Goal: Task Accomplishment & Management: Manage account settings

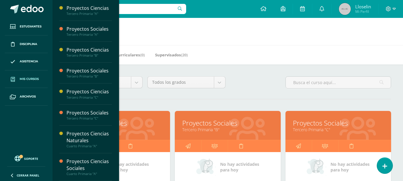
drag, startPoint x: 322, startPoint y: 123, endPoint x: 320, endPoint y: 120, distance: 3.7
click at [320, 120] on link "Proyectos Sociales" at bounding box center [338, 122] width 91 height 9
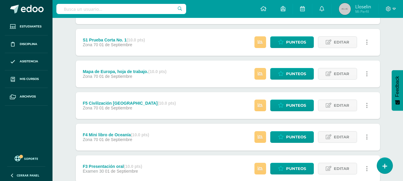
scroll to position [103, 0]
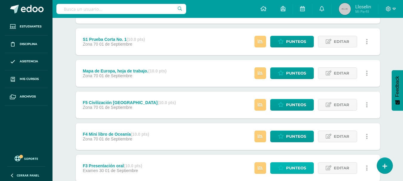
click at [307, 165] on link "Punteos" at bounding box center [292, 168] width 44 height 12
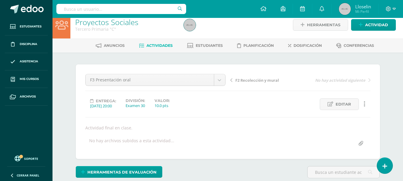
scroll to position [7, 0]
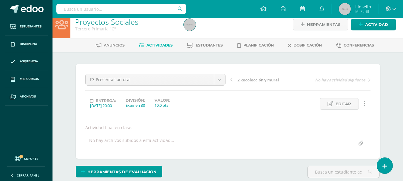
click at [162, 43] on span "Actividades" at bounding box center [159, 45] width 26 height 4
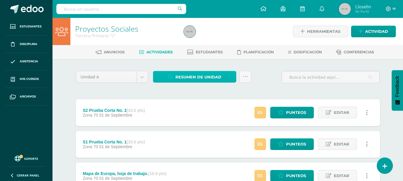
click at [191, 73] on span "Resumen de unidad" at bounding box center [198, 77] width 46 height 11
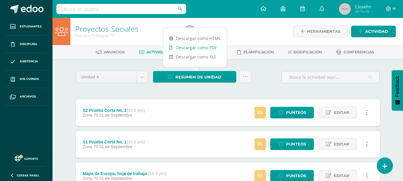
click at [189, 46] on link "Descargar como PDF" at bounding box center [195, 47] width 64 height 9
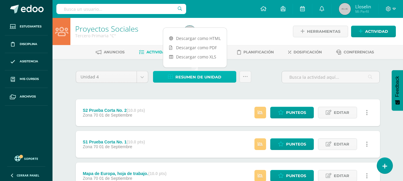
click at [183, 76] on span "Resumen de unidad" at bounding box center [198, 77] width 46 height 11
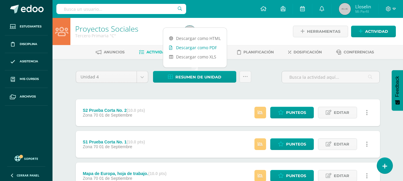
click at [203, 47] on link "Descargar como PDF" at bounding box center [195, 47] width 64 height 9
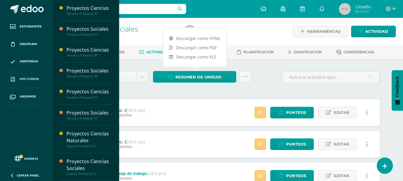
click at [28, 82] on link "Mis cursos" at bounding box center [26, 79] width 43 height 18
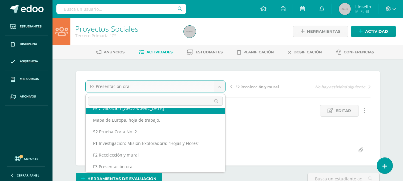
scroll to position [49, 0]
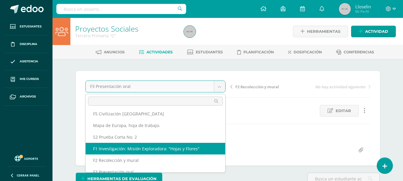
select select "/dashboard/teacher/grade-activity/46288/"
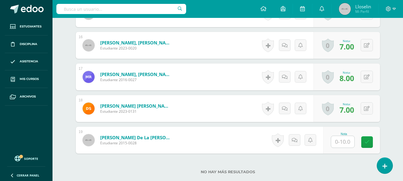
scroll to position [93, 0]
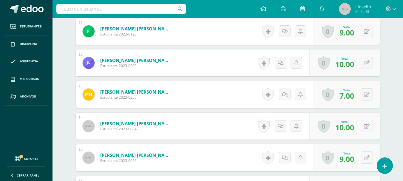
scroll to position [519, 0]
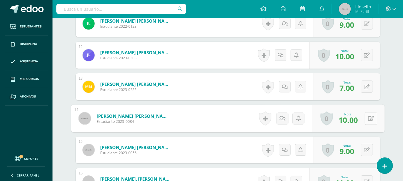
click at [368, 121] on icon at bounding box center [371, 118] width 6 height 5
type input "9"
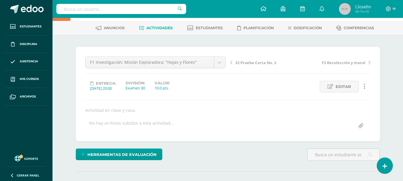
scroll to position [0, 0]
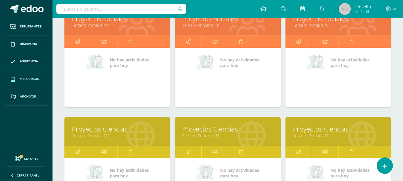
scroll to position [105, 0]
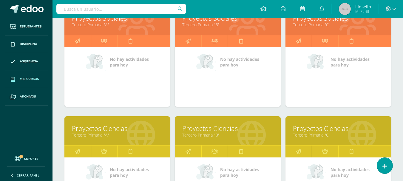
click at [333, 141] on div at bounding box center [362, 131] width 58 height 40
click at [334, 127] on link "Proyectos Ciencias" at bounding box center [338, 128] width 91 height 9
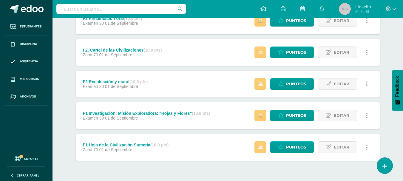
scroll to position [251, 0]
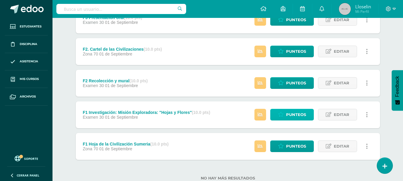
click at [294, 117] on span "Punteos" at bounding box center [296, 114] width 20 height 11
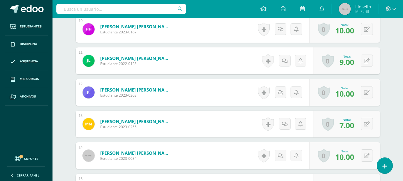
scroll to position [486, 0]
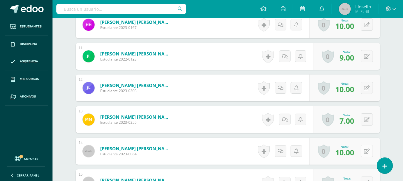
click at [366, 149] on button at bounding box center [367, 151] width 12 height 12
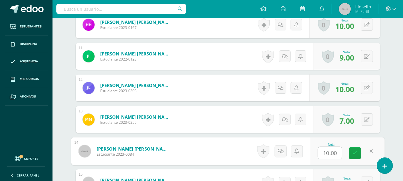
type input "9"
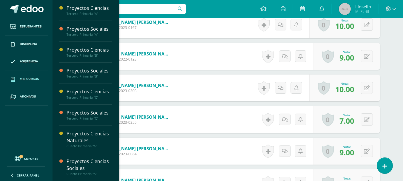
click at [40, 81] on link "Mis cursos" at bounding box center [26, 79] width 43 height 18
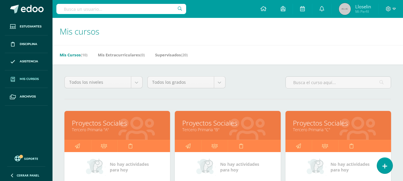
click at [223, 126] on link "Proyectos Sociales" at bounding box center [227, 122] width 91 height 9
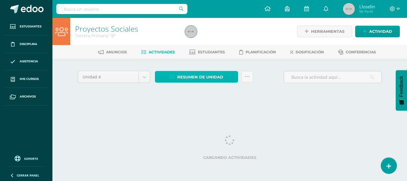
click at [199, 74] on span "Resumen de unidad" at bounding box center [200, 77] width 46 height 11
click at [197, 45] on div "Anuncios Actividades Estudiantes Planificación Dosificación Conferencias" at bounding box center [236, 52] width 369 height 14
click at [196, 78] on span "Resumen de unidad" at bounding box center [200, 77] width 46 height 11
click at [206, 76] on span "Resumen de unidad" at bounding box center [200, 77] width 46 height 11
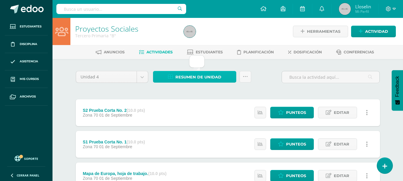
click at [206, 76] on span "Resumen de unidad" at bounding box center [198, 77] width 46 height 11
click at [190, 78] on span "Resumen de unidad" at bounding box center [198, 77] width 46 height 11
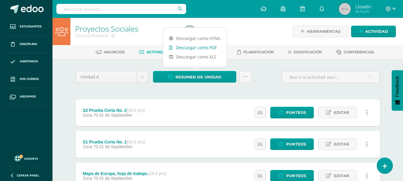
click at [197, 48] on link "Descargar como PDF" at bounding box center [195, 47] width 64 height 9
click at [204, 47] on link "Descargar como PDF" at bounding box center [195, 47] width 64 height 9
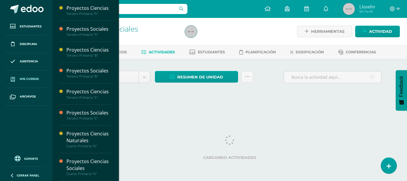
click at [32, 76] on link "Mis cursos" at bounding box center [26, 79] width 43 height 18
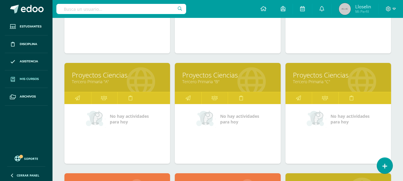
scroll to position [211, 0]
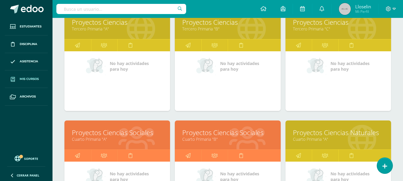
click at [228, 136] on link "Proyectos Ciencias Sociales" at bounding box center [227, 132] width 91 height 9
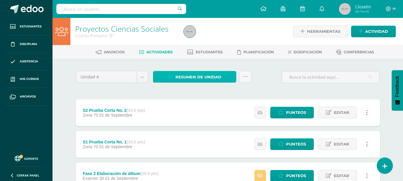
click at [191, 75] on span "Resumen de unidad" at bounding box center [198, 77] width 46 height 11
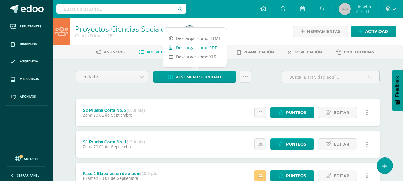
click at [194, 47] on link "Descargar como PDF" at bounding box center [195, 47] width 64 height 9
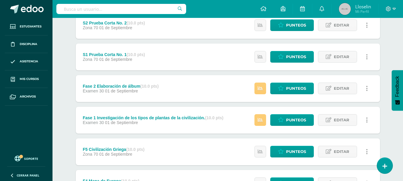
scroll to position [98, 0]
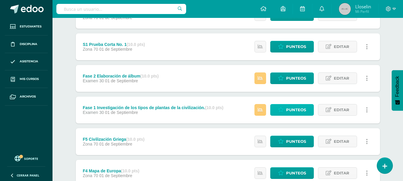
click at [296, 110] on span "Punteos" at bounding box center [296, 109] width 20 height 11
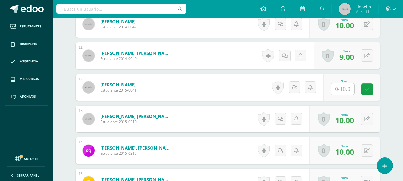
scroll to position [482, 0]
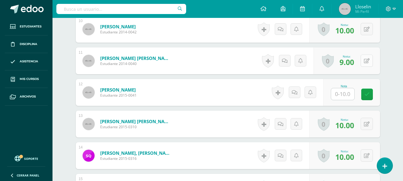
click at [367, 62] on button at bounding box center [367, 61] width 12 height 12
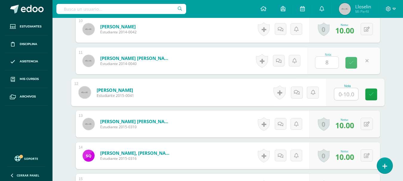
type input "8.00"
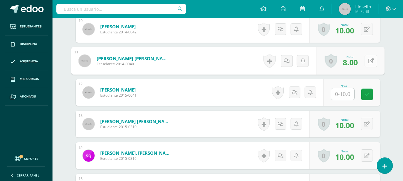
click at [367, 62] on button at bounding box center [371, 61] width 13 height 13
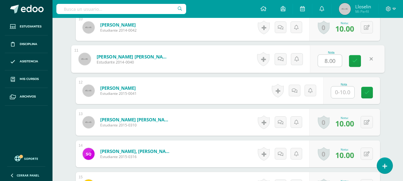
scroll to position [480, 0]
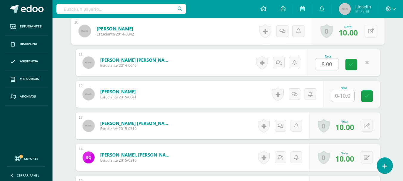
click at [370, 28] on button at bounding box center [371, 31] width 13 height 13
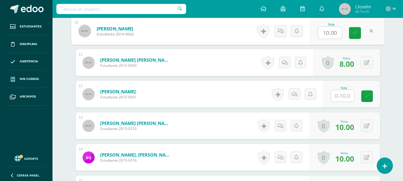
type input "9"
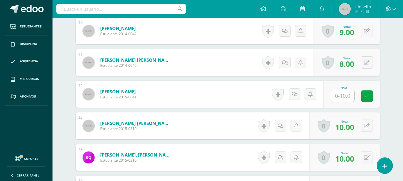
scroll to position [0, 0]
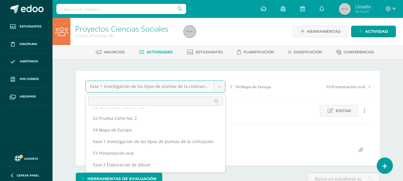
scroll to position [57, 0]
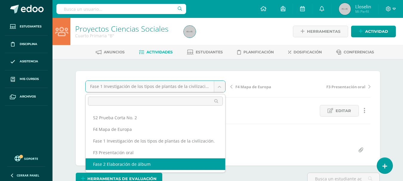
select select "/dashboard/teacher/grade-activity/46349/"
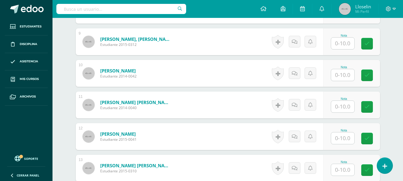
scroll to position [477, 0]
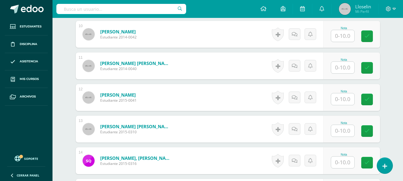
click at [349, 39] on input "text" at bounding box center [342, 36] width 23 height 12
type input "6"
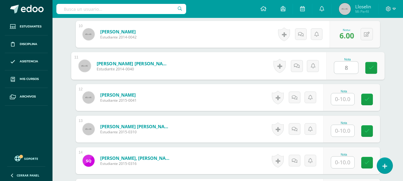
type input "8"
